Goal: Find specific page/section: Find specific page/section

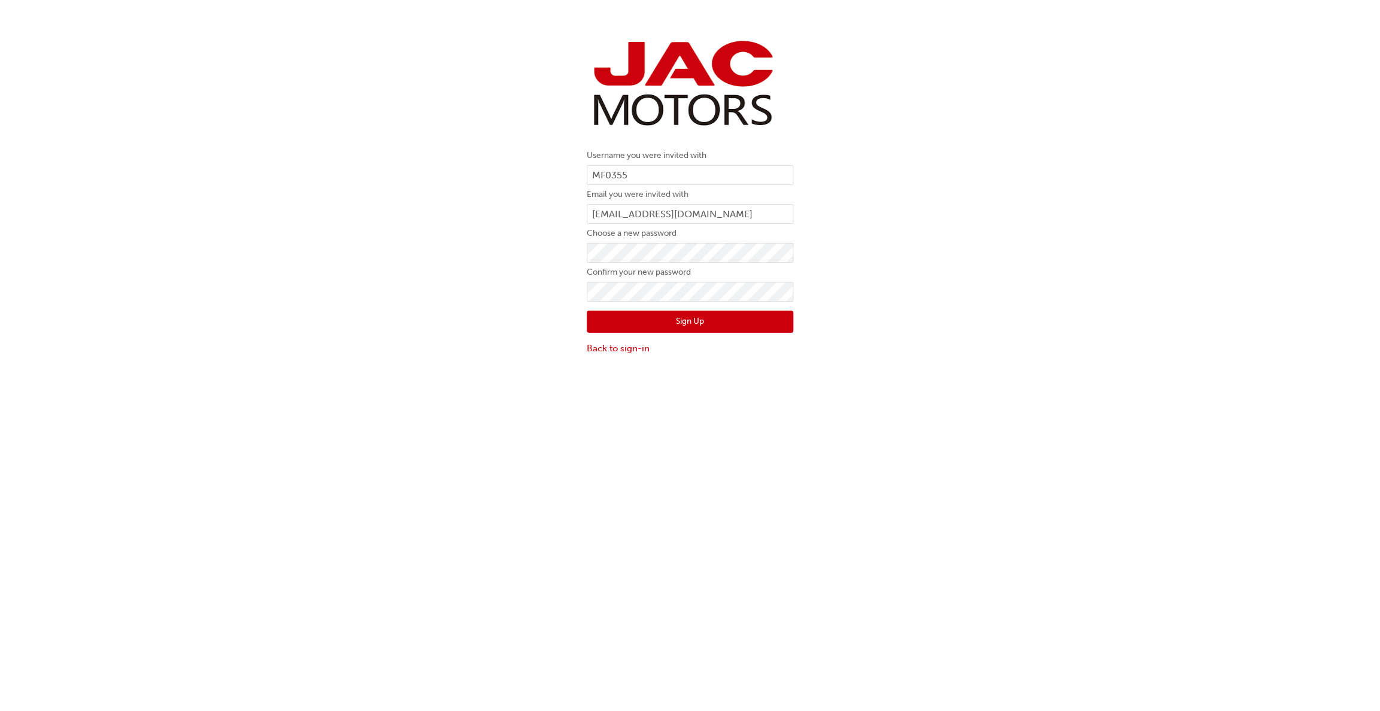
click at [691, 320] on button "Sign Up" at bounding box center [690, 322] width 207 height 23
click at [691, 322] on button "Sign Up" at bounding box center [690, 322] width 207 height 23
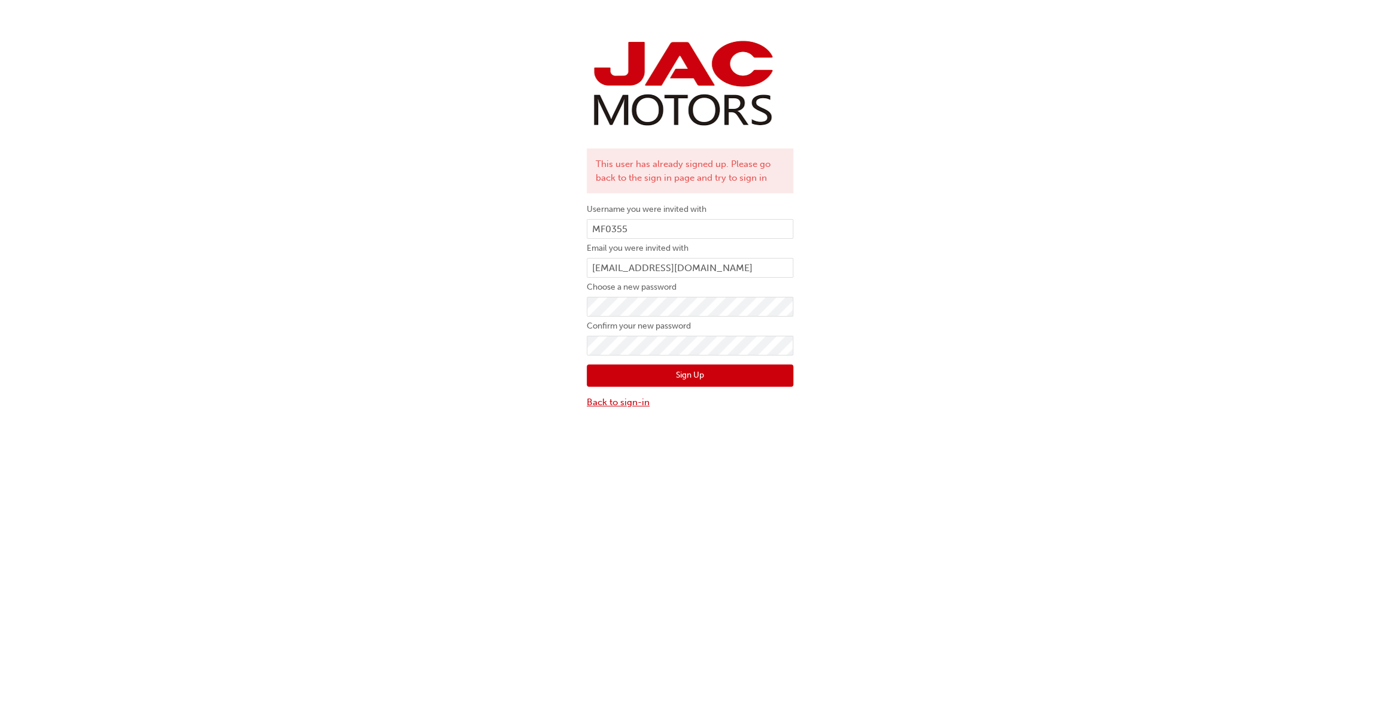
click at [596, 404] on link "Back to sign-in" at bounding box center [690, 403] width 207 height 14
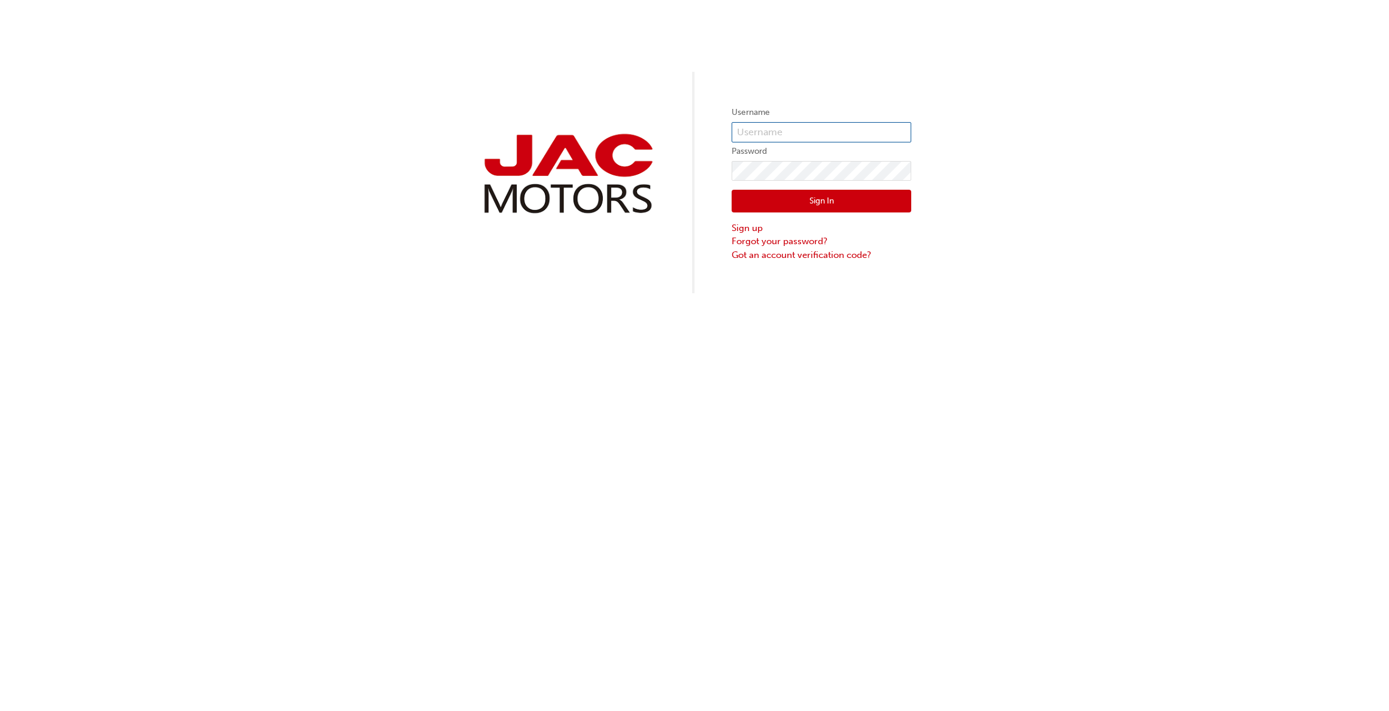
type input "MF0355"
click at [819, 201] on button "Sign In" at bounding box center [822, 201] width 180 height 23
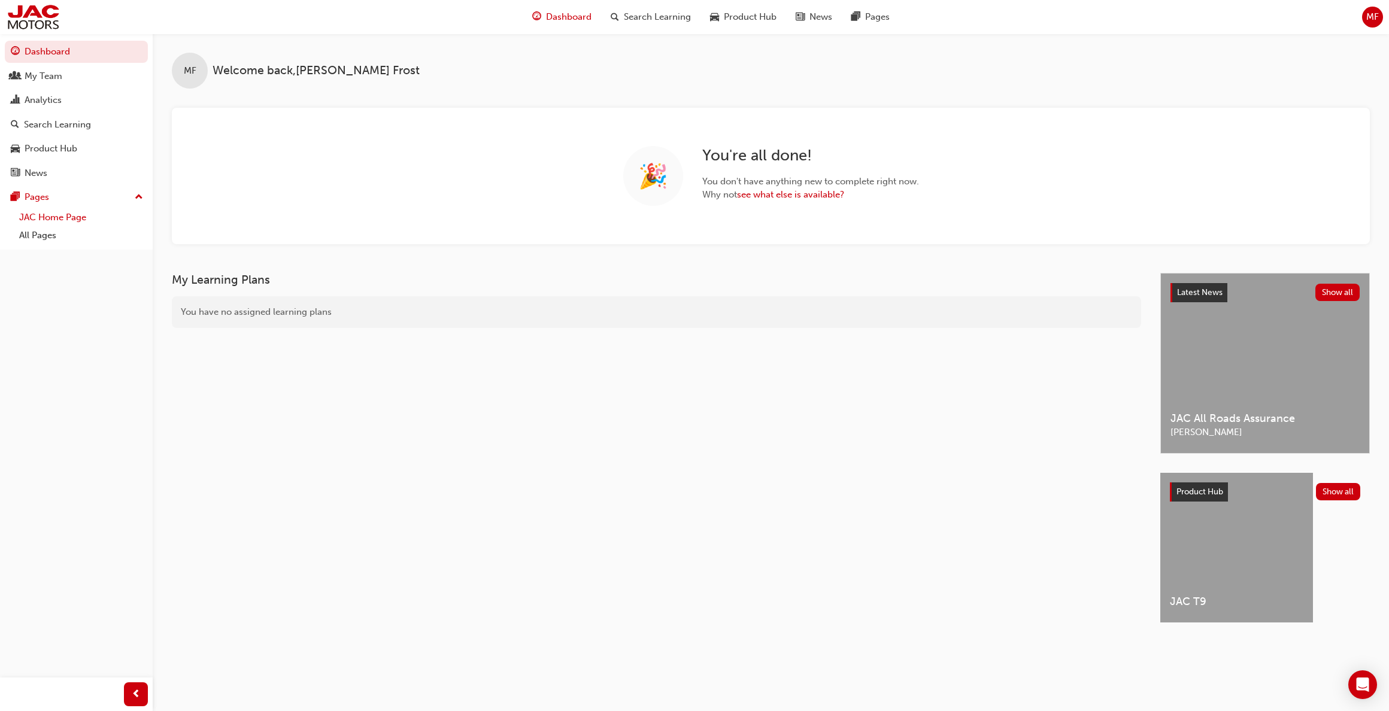
click at [80, 213] on link "JAC Home Page" at bounding box center [81, 217] width 134 height 19
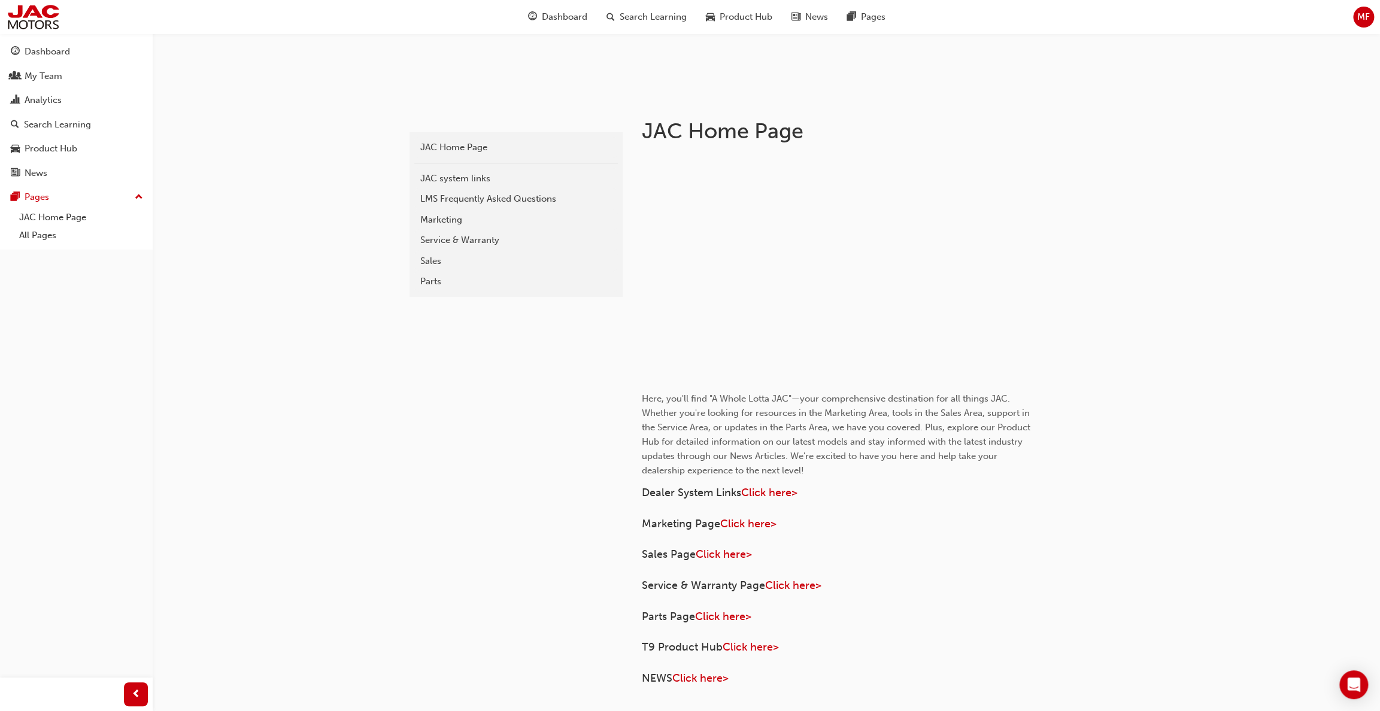
scroll to position [180, 0]
click at [761, 491] on span "Click here>" at bounding box center [769, 492] width 56 height 13
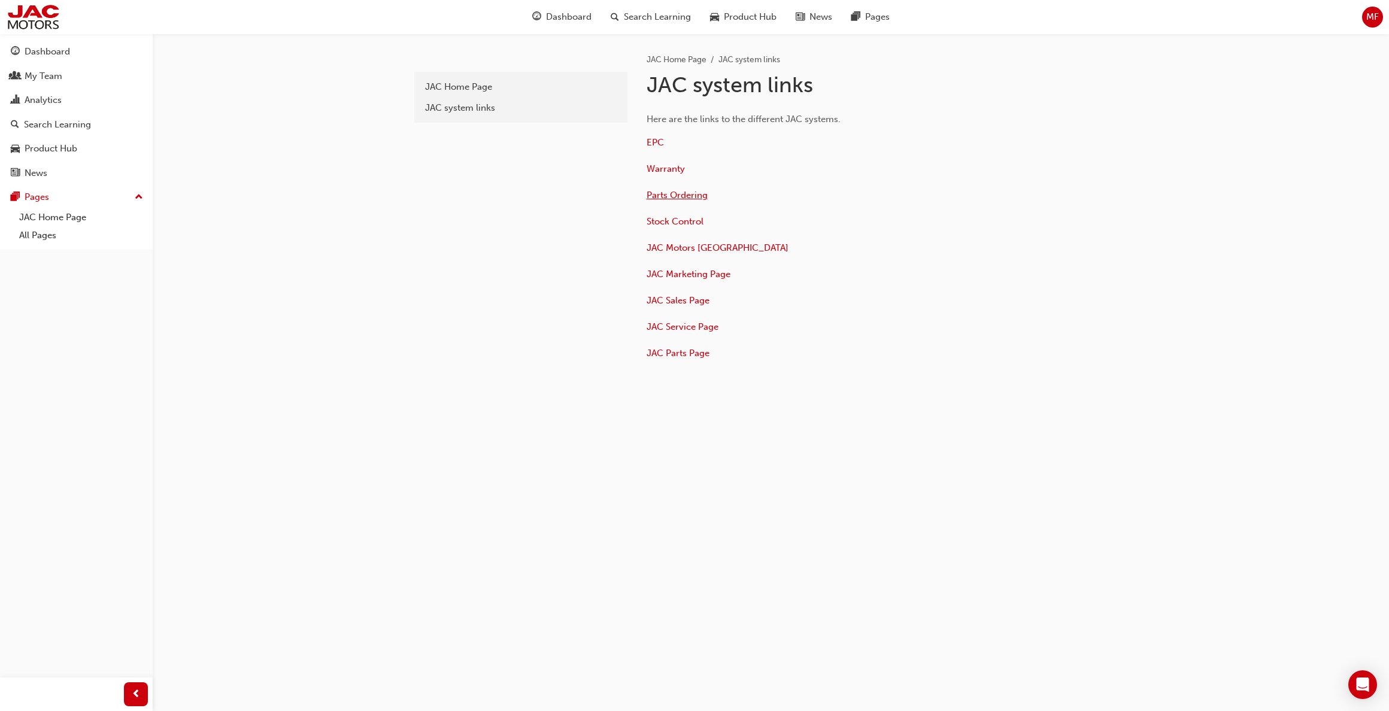
click at [675, 195] on span "Parts Ordering" at bounding box center [677, 195] width 61 height 11
